Goal: Navigation & Orientation: Find specific page/section

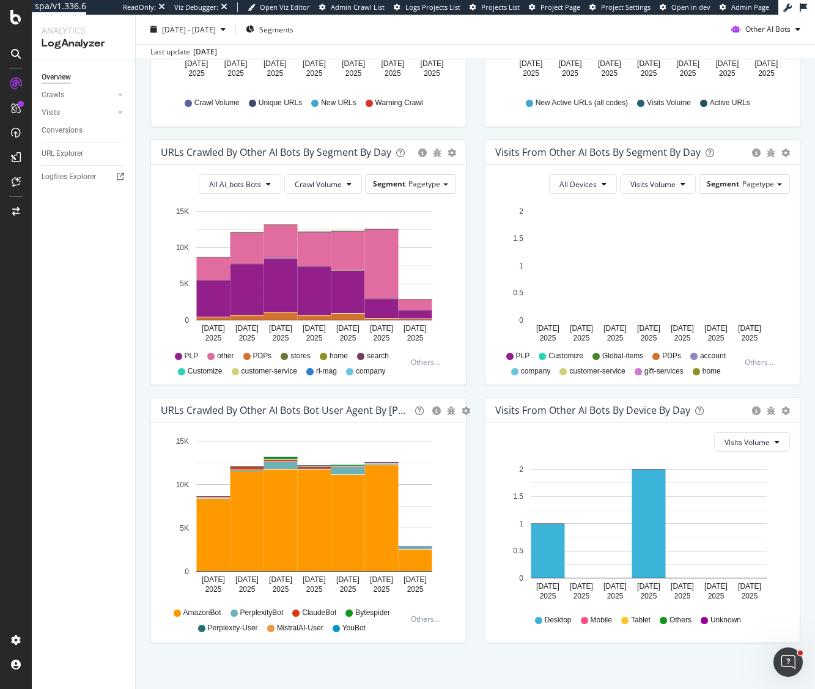
scroll to position [345, 0]
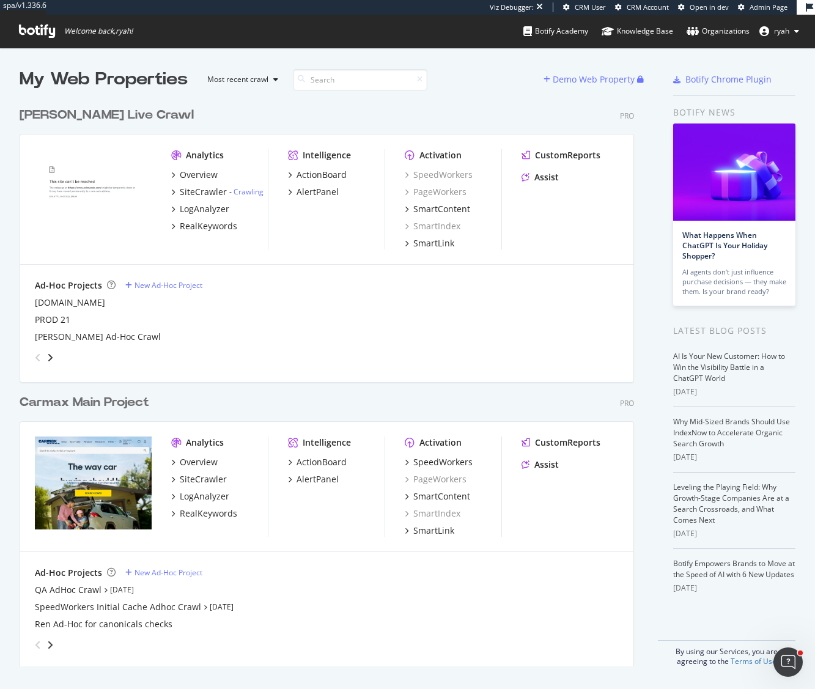
click at [144, 403] on div "Carmax Main Project" at bounding box center [85, 403] width 130 height 18
